Goal: Task Accomplishment & Management: Use online tool/utility

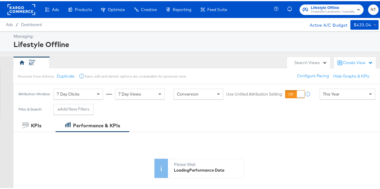
click at [326, 7] on span "Lifestyle Offline" at bounding box center [333, 7] width 44 height 6
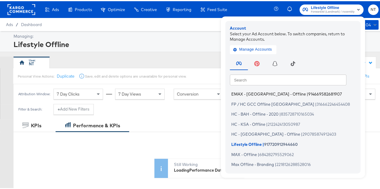
click at [241, 94] on span "EMAX - [GEOGRAPHIC_DATA] - Offline" at bounding box center [268, 93] width 74 height 5
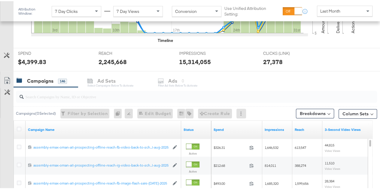
scroll to position [240, 0]
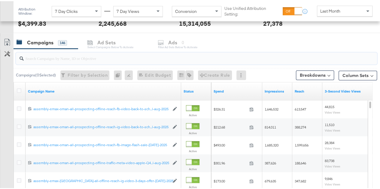
click at [69, 58] on input "search" at bounding box center [184, 55] width 321 height 12
click at [108, 61] on div at bounding box center [196, 57] width 361 height 12
paste input "assembly-emax-oman-all-prospecting-offline-traffic-meta-video-apple-Q4-activity…"
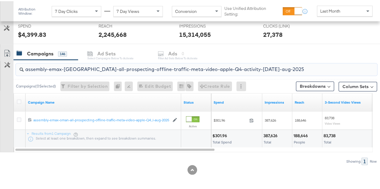
scroll to position [19, 0]
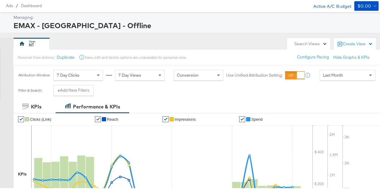
type input "assembly-emax-oman-all-prospecting-offline-traffic-meta-video-apple-Q4-activity…"
click at [343, 77] on div "Last Month" at bounding box center [347, 74] width 55 height 10
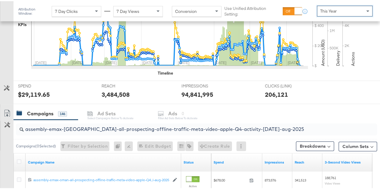
scroll to position [220, 0]
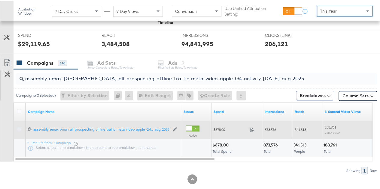
click at [20, 127] on icon at bounding box center [19, 128] width 5 height 5
click at [0, 0] on input "checkbox" at bounding box center [0, 0] width 0 height 0
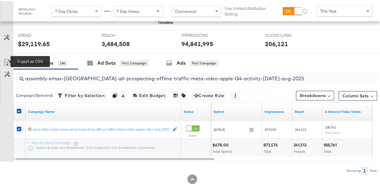
click at [6, 60] on icon at bounding box center [7, 61] width 7 height 7
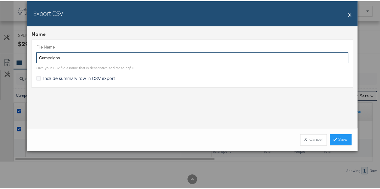
click at [91, 59] on input "Campaigns" at bounding box center [192, 56] width 312 height 11
paste input "assembly-emax-oman-all-prospecting-offline-traffic-meta-video-apple-Q4-activity…"
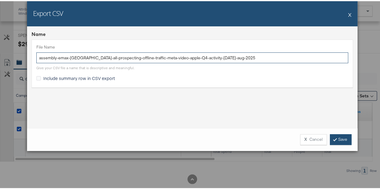
type input "assembly-emax-oman-all-prospecting-offline-traffic-meta-video-apple-Q4-activity…"
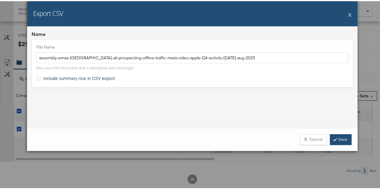
click at [343, 137] on link "Save" at bounding box center [341, 138] width 22 height 11
